Goal: Task Accomplishment & Management: Manage account settings

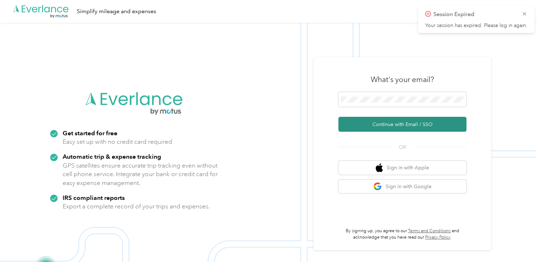
click at [373, 127] on button "Continue with Email / SSO" at bounding box center [402, 124] width 128 height 15
click at [384, 125] on button "Continue with Email / SSO" at bounding box center [402, 124] width 128 height 15
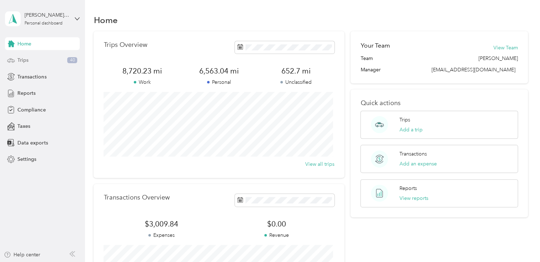
click at [30, 61] on div "Trips 40" at bounding box center [42, 60] width 75 height 13
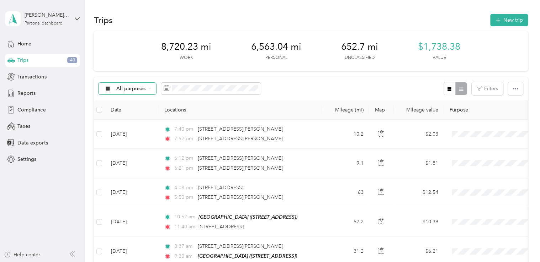
click at [150, 90] on div "All purposes" at bounding box center [127, 89] width 58 height 12
click at [144, 114] on span "Unclassified" at bounding box center [138, 113] width 44 height 7
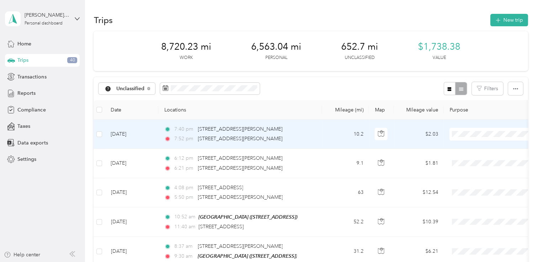
click at [483, 158] on span "Personal" at bounding box center [500, 159] width 66 height 7
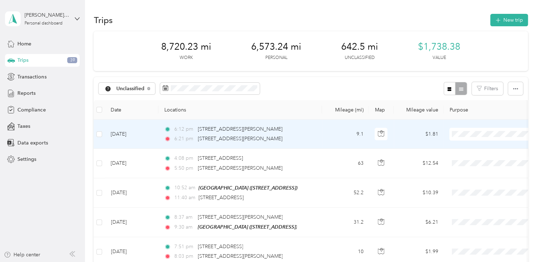
click at [488, 159] on span "Personal" at bounding box center [500, 159] width 66 height 7
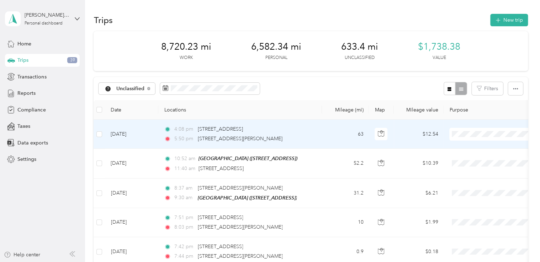
click at [485, 146] on span "Community Coffee" at bounding box center [500, 145] width 66 height 7
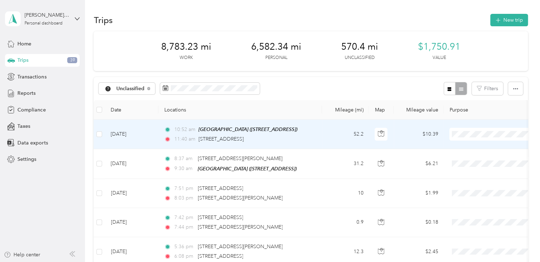
click at [484, 146] on span "Community Coffee" at bounding box center [500, 147] width 66 height 7
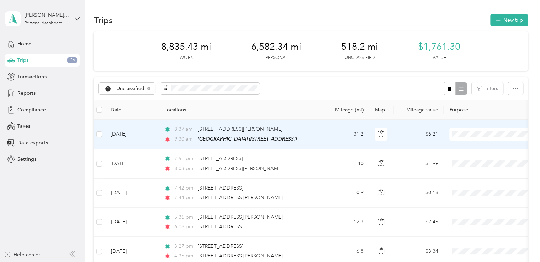
click at [476, 150] on li "Community Coffee" at bounding box center [493, 147] width 88 height 12
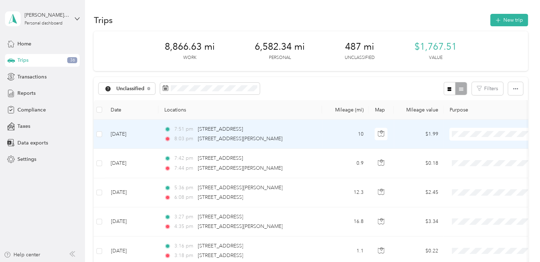
click at [478, 161] on li "Personal" at bounding box center [493, 160] width 88 height 12
click at [481, 158] on span "Personal" at bounding box center [500, 159] width 66 height 7
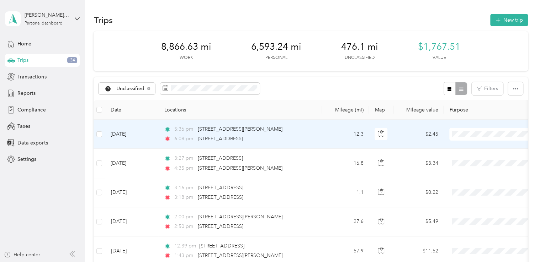
click at [472, 162] on li "Personal" at bounding box center [493, 160] width 88 height 12
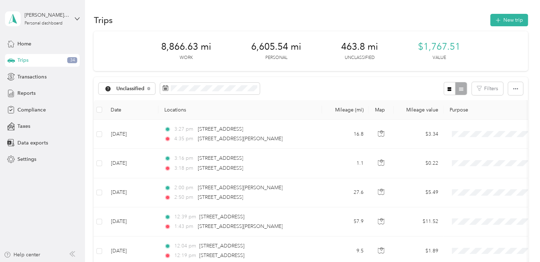
click at [327, 84] on div "Unclassified Filters" at bounding box center [310, 88] width 434 height 23
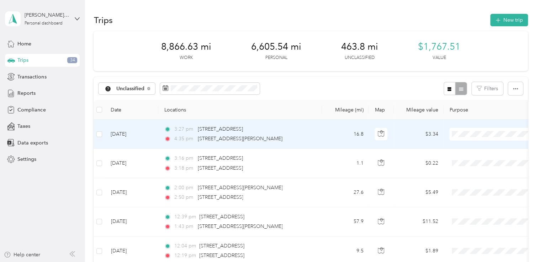
click at [480, 157] on span "Personal" at bounding box center [500, 159] width 66 height 7
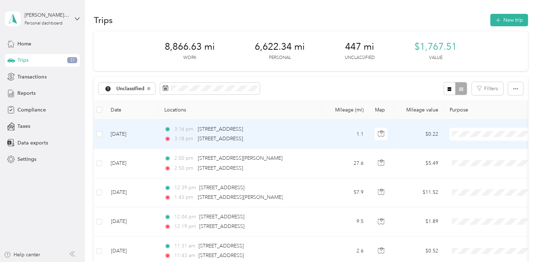
click at [481, 161] on li "Personal" at bounding box center [493, 159] width 88 height 12
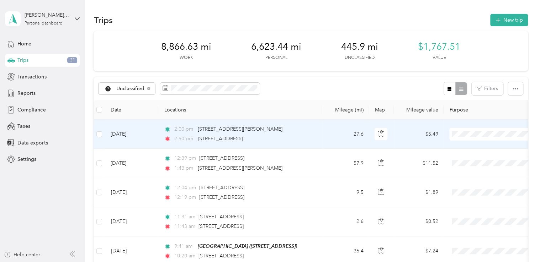
click at [471, 145] on span "Community Coffee" at bounding box center [500, 147] width 66 height 7
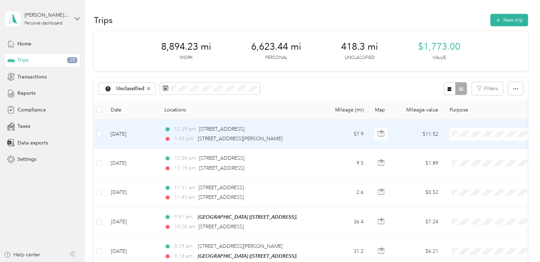
click at [476, 147] on span "Community Coffee" at bounding box center [500, 147] width 66 height 7
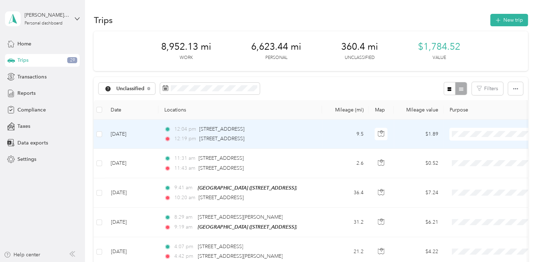
click at [477, 147] on span "Community Coffee" at bounding box center [500, 147] width 66 height 7
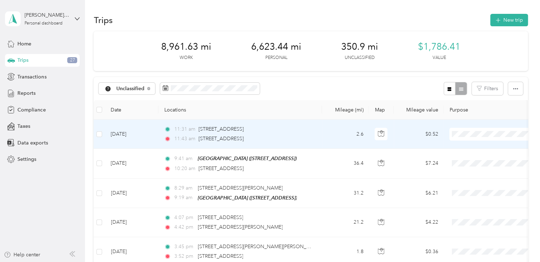
click at [476, 144] on span "Community Coffee" at bounding box center [500, 147] width 66 height 7
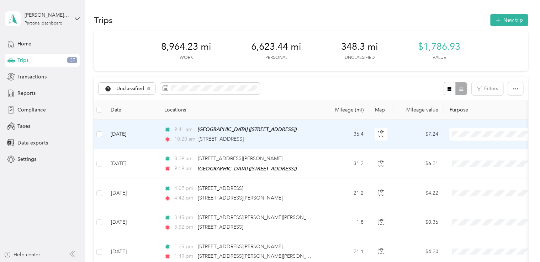
click at [475, 146] on span "Community Coffee" at bounding box center [500, 147] width 66 height 7
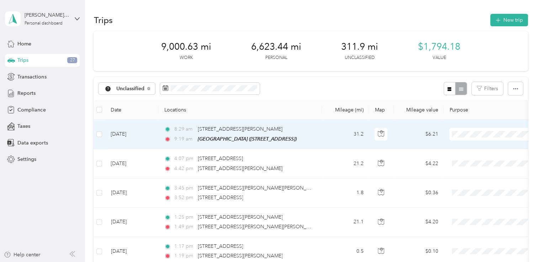
click at [472, 149] on li "Community Coffee" at bounding box center [493, 145] width 88 height 12
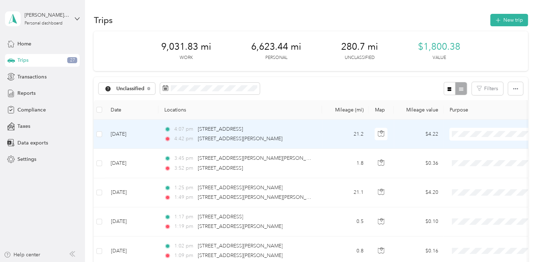
click at [475, 162] on span "Personal" at bounding box center [500, 159] width 66 height 7
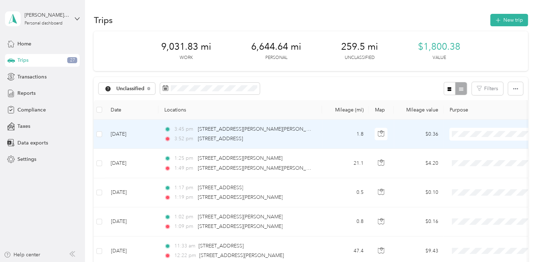
click at [475, 157] on span "Personal" at bounding box center [500, 159] width 66 height 7
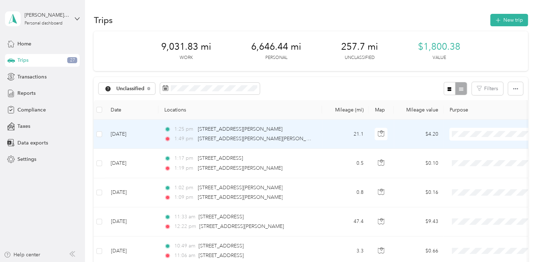
click at [490, 164] on body "[PERSON_NAME] [PERSON_NAME] Personal dashboard Home Trips 27 Transactions Repor…" at bounding box center [268, 131] width 536 height 262
click at [488, 155] on li "Personal" at bounding box center [493, 160] width 88 height 12
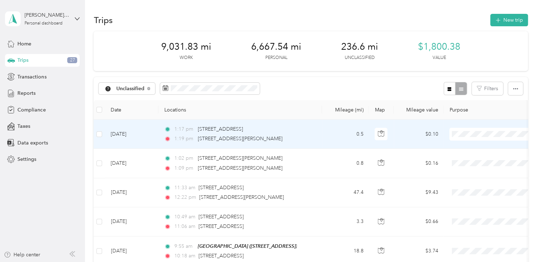
click at [487, 155] on li "Personal" at bounding box center [493, 160] width 88 height 12
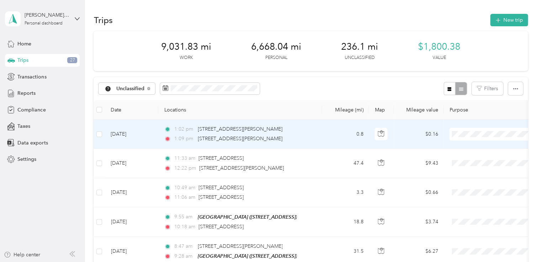
click at [490, 156] on span "Personal" at bounding box center [500, 159] width 66 height 7
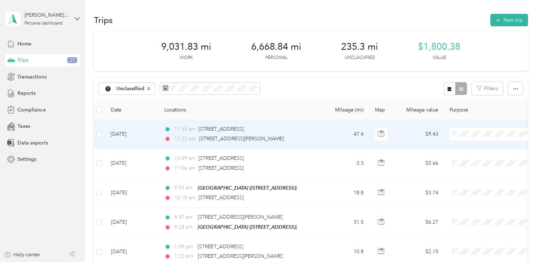
click at [475, 144] on span "Community Coffee" at bounding box center [500, 147] width 66 height 7
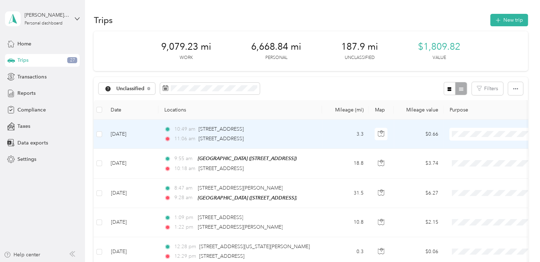
click at [471, 144] on span "Community Coffee" at bounding box center [500, 147] width 66 height 7
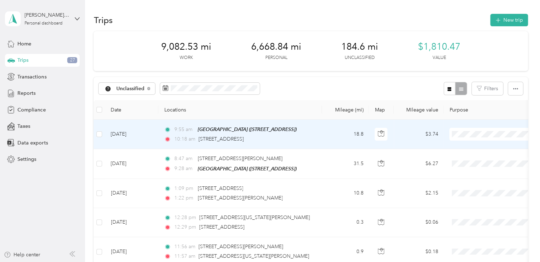
click at [471, 144] on span "Community Coffee" at bounding box center [500, 146] width 66 height 7
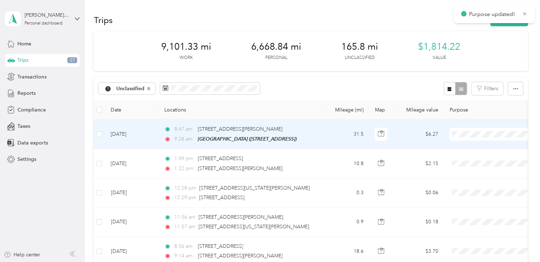
click at [467, 145] on span "Community Coffee" at bounding box center [500, 145] width 66 height 7
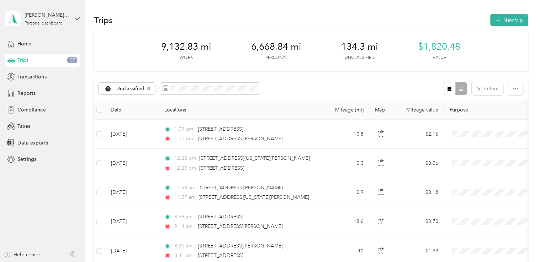
click at [390, 77] on div "Unclassified Filters" at bounding box center [310, 88] width 434 height 23
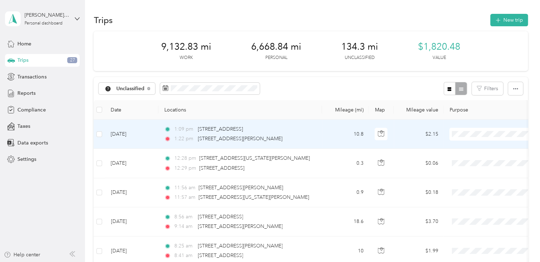
click at [464, 163] on li "Personal" at bounding box center [493, 160] width 88 height 12
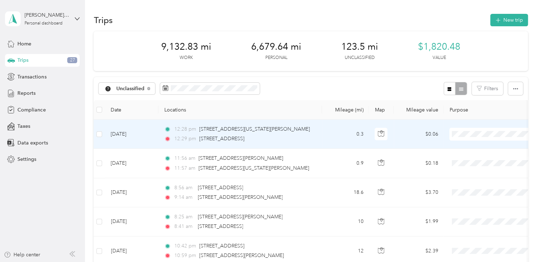
click at [473, 160] on span "Personal" at bounding box center [500, 159] width 66 height 7
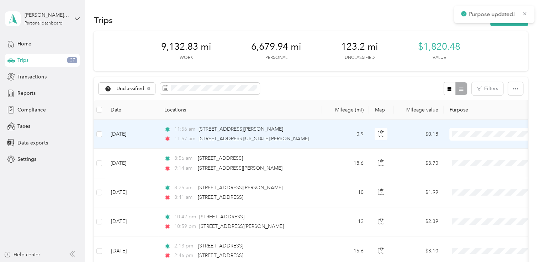
click at [476, 157] on span "Personal" at bounding box center [500, 159] width 66 height 7
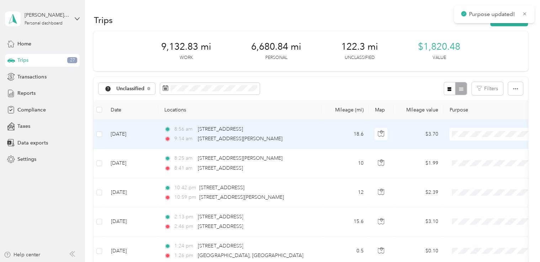
click at [471, 157] on span "Personal" at bounding box center [500, 159] width 66 height 7
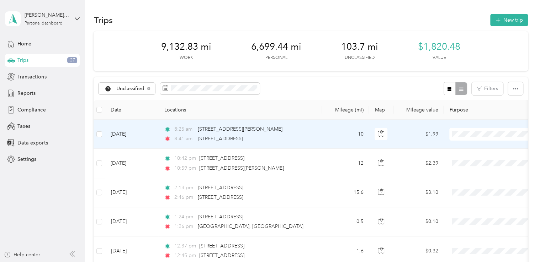
click at [470, 157] on span "Personal" at bounding box center [500, 158] width 66 height 7
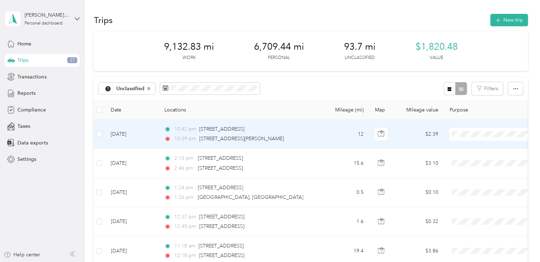
click at [477, 158] on span "Personal" at bounding box center [500, 159] width 66 height 7
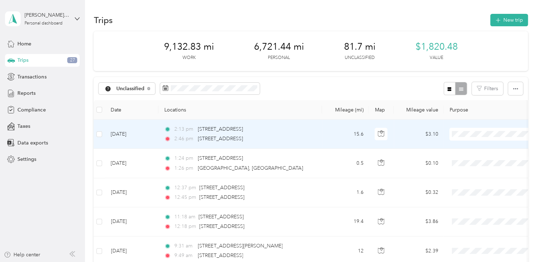
click at [473, 155] on li "Personal" at bounding box center [493, 160] width 88 height 12
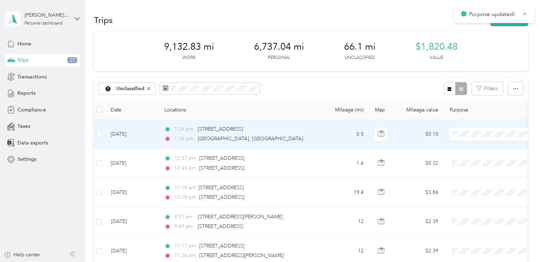
click at [472, 137] on span at bounding box center [493, 134] width 88 height 13
click at [470, 159] on span "Personal" at bounding box center [500, 159] width 66 height 7
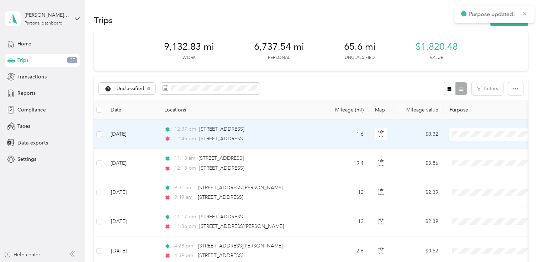
click at [465, 156] on span "Personal" at bounding box center [493, 158] width 78 height 7
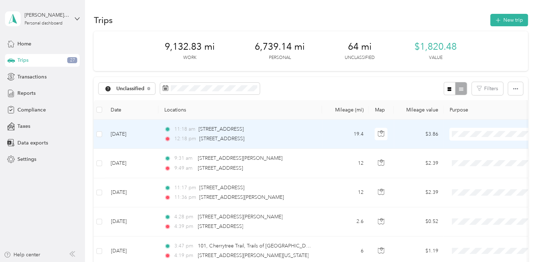
click at [473, 160] on span "Personal" at bounding box center [500, 159] width 66 height 7
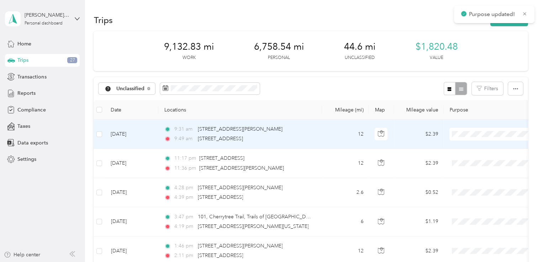
click at [478, 156] on span "Personal" at bounding box center [500, 159] width 66 height 7
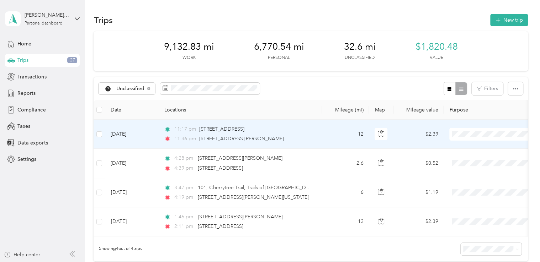
click at [488, 161] on span "Personal" at bounding box center [500, 159] width 66 height 7
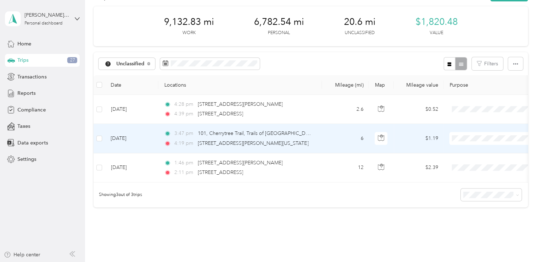
scroll to position [36, 0]
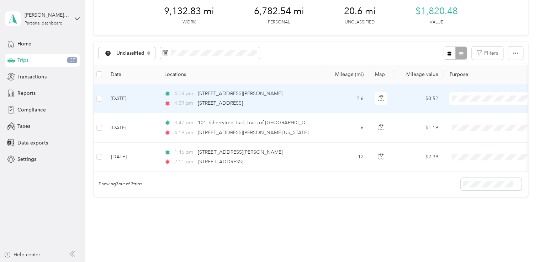
click at [466, 95] on span at bounding box center [493, 98] width 88 height 13
click at [479, 127] on li "Personal" at bounding box center [493, 124] width 88 height 12
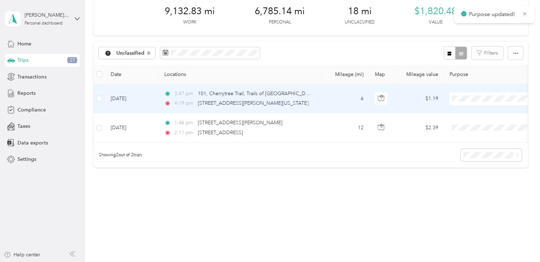
click at [474, 122] on span "Personal" at bounding box center [500, 124] width 66 height 7
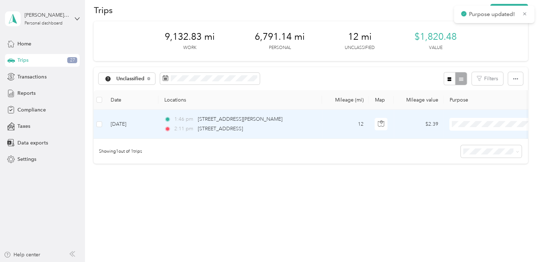
scroll to position [15, 0]
click at [479, 142] on span "Personal" at bounding box center [500, 144] width 66 height 7
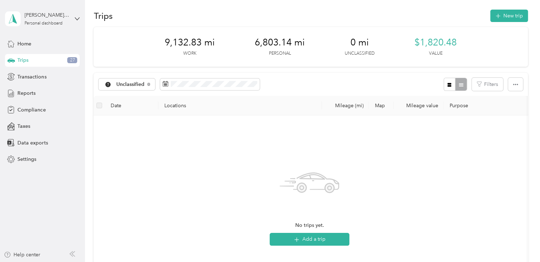
scroll to position [0, 0]
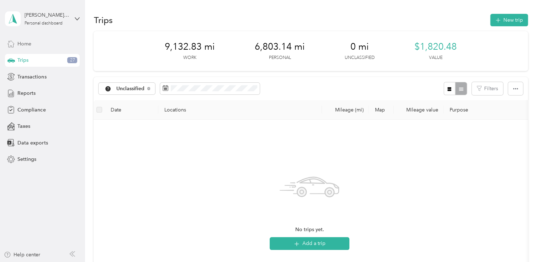
click at [39, 48] on div "Home" at bounding box center [42, 43] width 75 height 13
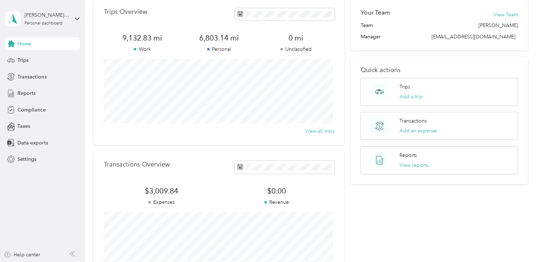
scroll to position [36, 0]
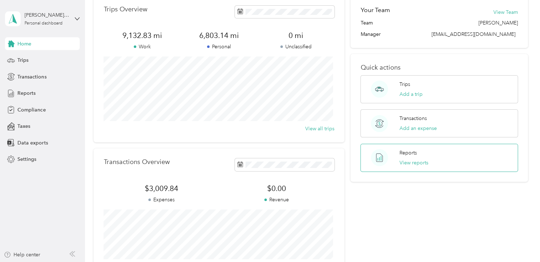
click at [438, 153] on div "Reports View reports" at bounding box center [438, 158] width 157 height 28
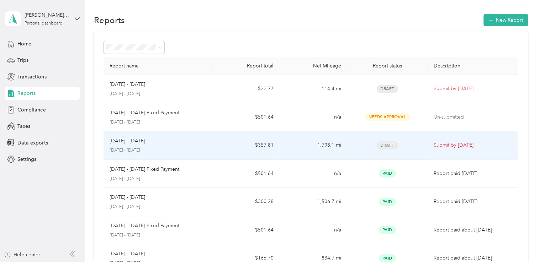
click at [207, 145] on td "[DATE] - [DATE] [DATE] - [DATE]" at bounding box center [157, 146] width 108 height 28
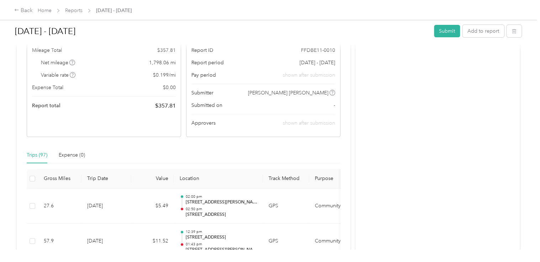
scroll to position [71, 0]
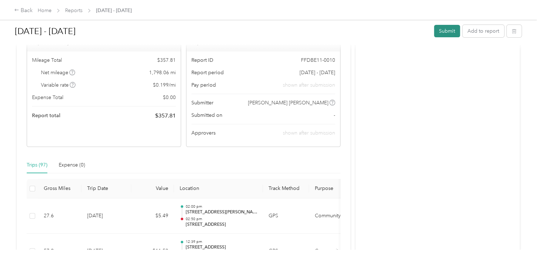
click at [445, 34] on button "Submit" at bounding box center [447, 31] width 26 height 12
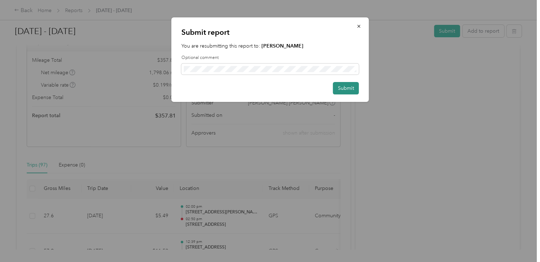
click at [341, 87] on button "Submit" at bounding box center [346, 88] width 26 height 12
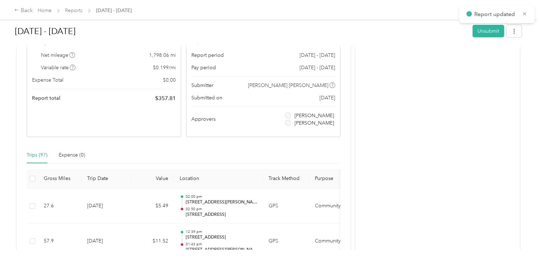
scroll to position [54, 0]
